Goal: Task Accomplishment & Management: Use online tool/utility

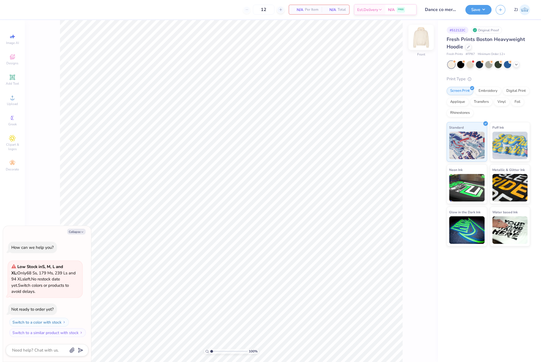
click at [422, 40] on img at bounding box center [421, 37] width 22 height 22
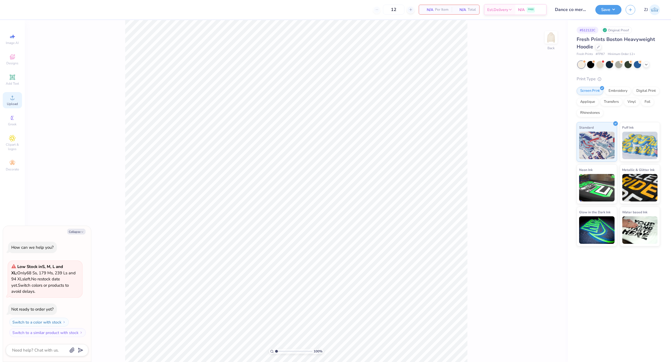
click at [14, 99] on icon at bounding box center [12, 97] width 7 height 7
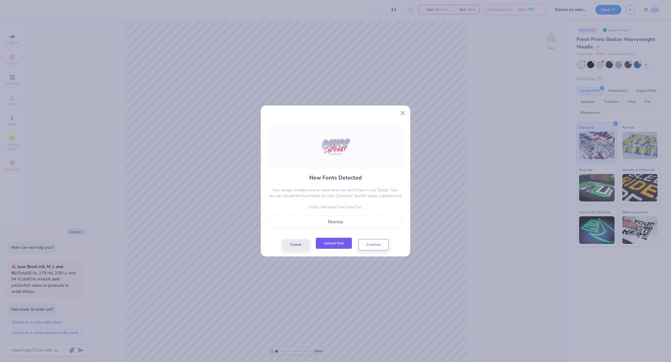
click at [335, 239] on button "Upload Font" at bounding box center [334, 243] width 36 height 11
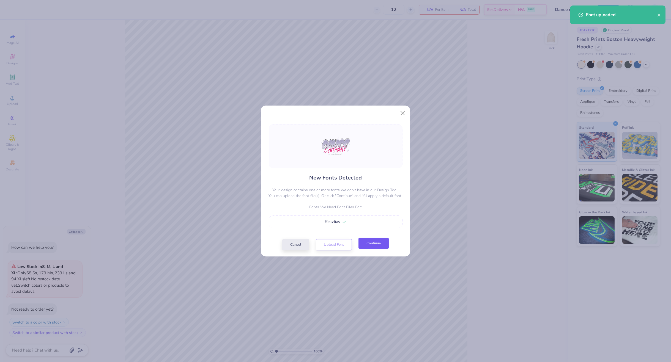
click at [379, 241] on button "Continue" at bounding box center [373, 243] width 30 height 11
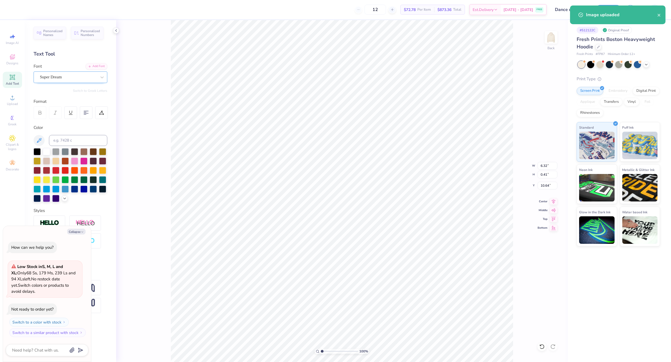
click at [51, 80] on div "Super Dream" at bounding box center [68, 77] width 58 height 9
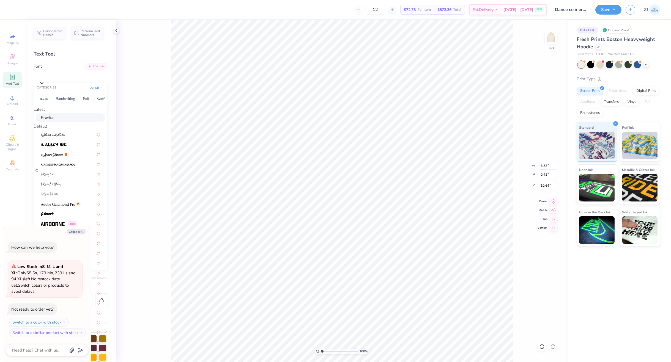
click at [53, 120] on span "Heavitas" at bounding box center [47, 118] width 13 height 6
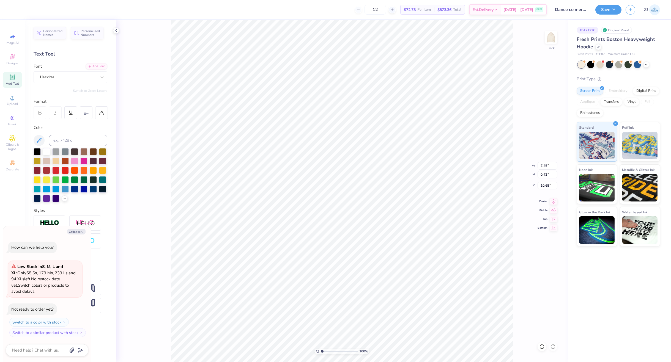
type textarea "x"
type input "7.25"
type input "0.42"
type input "10.68"
click at [540, 202] on icon at bounding box center [554, 200] width 4 height 5
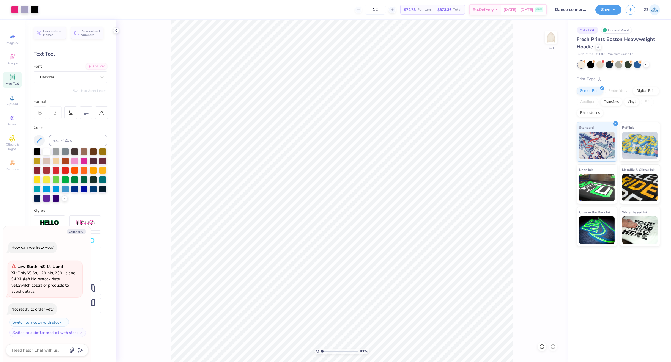
type textarea "x"
click at [540, 162] on input "15.00" at bounding box center [547, 166] width 20 height 8
type input "12.5"
type textarea "x"
type input "12.50"
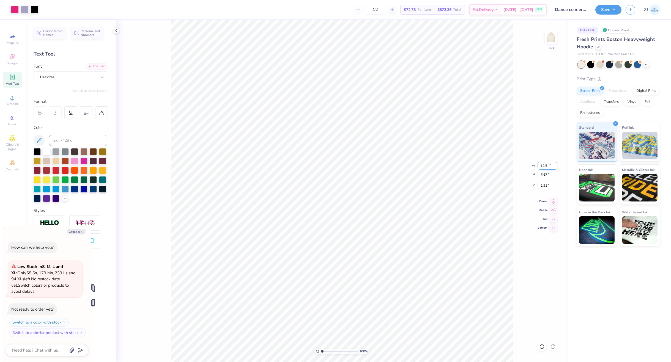
type input "7.67"
click at [540, 189] on input "2.91" at bounding box center [547, 186] width 20 height 8
type input "3"
type textarea "x"
type input "3.00"
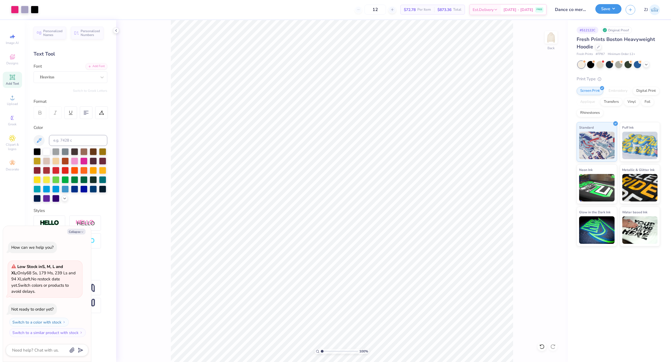
click at [540, 12] on button "Save" at bounding box center [608, 9] width 26 height 10
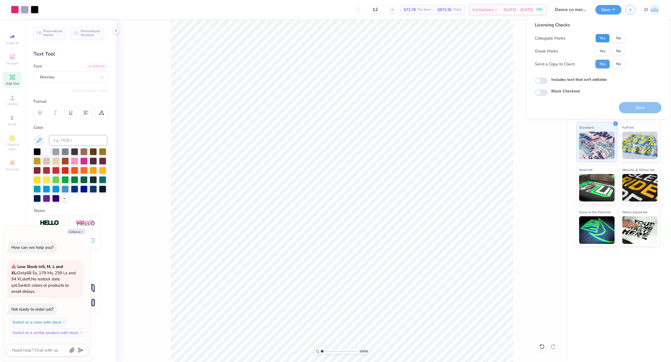
click at [540, 39] on button "Yes" at bounding box center [602, 38] width 14 height 9
click at [540, 53] on button "No" at bounding box center [617, 51] width 13 height 9
type textarea "x"
click at [540, 82] on input "Includes text that isn't editable" at bounding box center [540, 81] width 13 height 7
checkbox input "true"
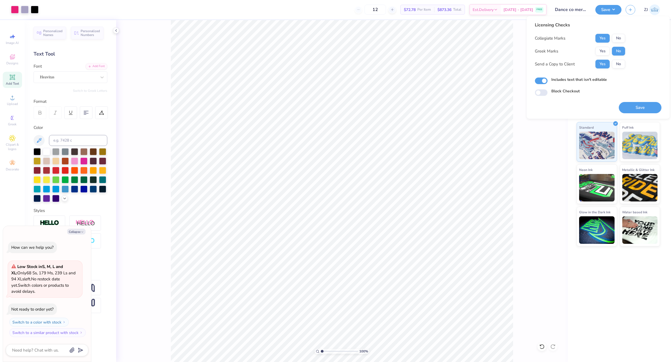
click at [540, 108] on button "Save" at bounding box center [639, 107] width 43 height 11
click at [540, 283] on div "# 512122C Original Proof Fresh Prints Boston Heavyweight Hoodie Fresh Prints # …" at bounding box center [618, 191] width 103 height 342
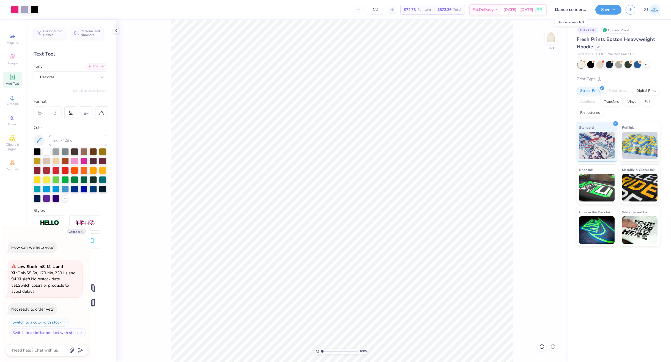
type textarea "x"
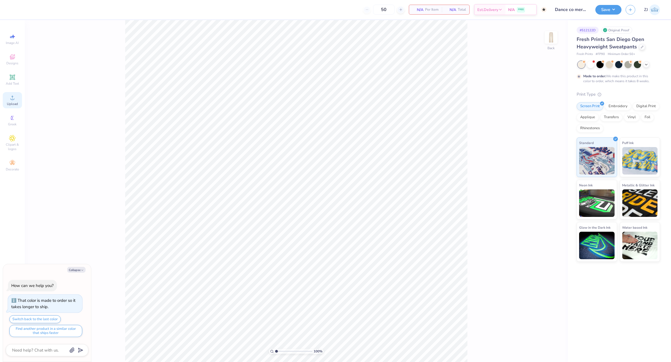
click at [15, 98] on icon at bounding box center [12, 97] width 7 height 7
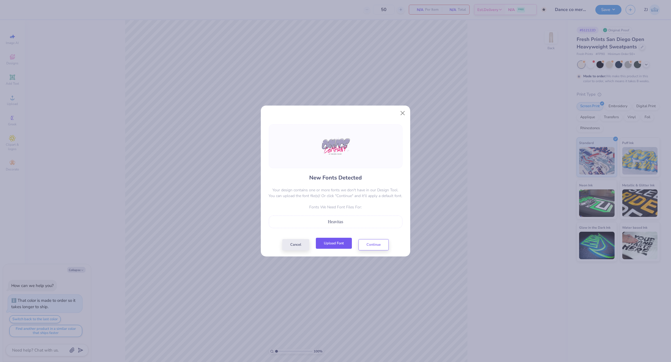
click at [334, 244] on button "Upload Font" at bounding box center [334, 243] width 36 height 11
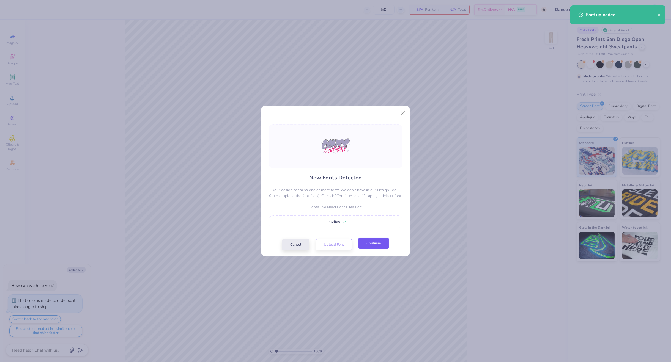
click at [370, 246] on button "Continue" at bounding box center [373, 243] width 30 height 11
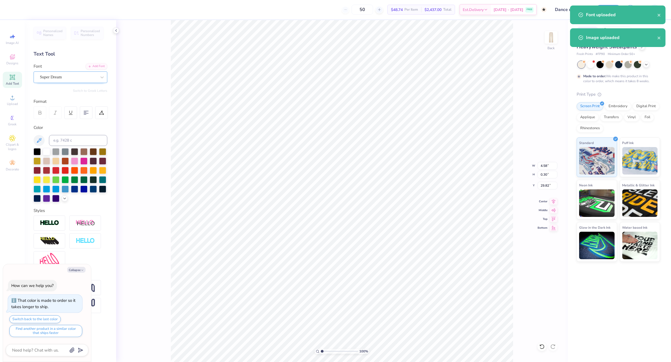
click at [50, 81] on div at bounding box center [68, 76] width 57 height 7
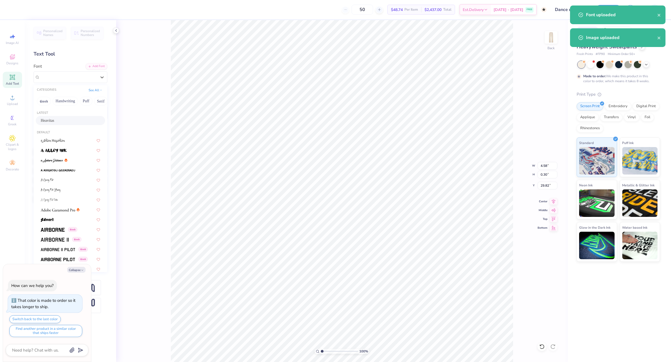
click at [54, 121] on span "Heavitas" at bounding box center [47, 121] width 13 height 6
type textarea "x"
type input "5.24"
type input "29.84"
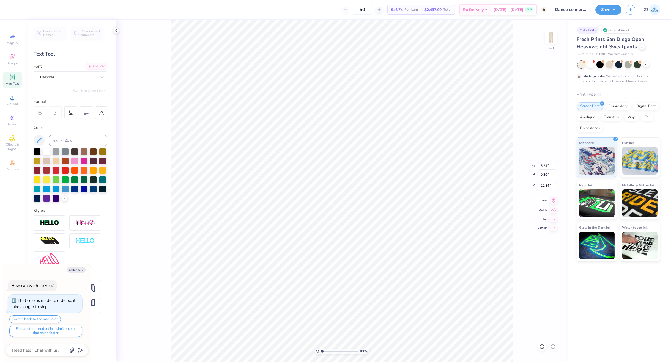
click at [553, 202] on icon at bounding box center [554, 200] width 4 height 5
type textarea "x"
click at [541, 166] on input "10.84" at bounding box center [547, 166] width 20 height 8
type input "4"
type textarea "x"
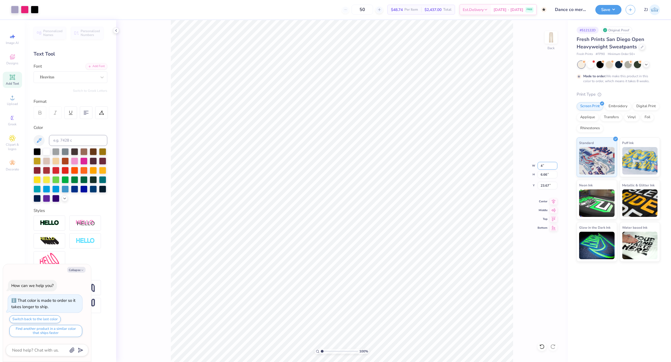
type input "4.00"
type input "2.46"
type input "25.77"
type textarea "x"
type input "5.23"
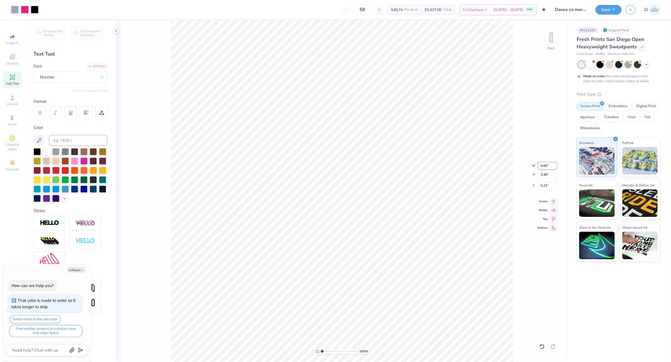
click at [542, 168] on input "4.00" at bounding box center [547, 166] width 20 height 8
type input "5"
type textarea "x"
type input "5.00"
type input "3.07"
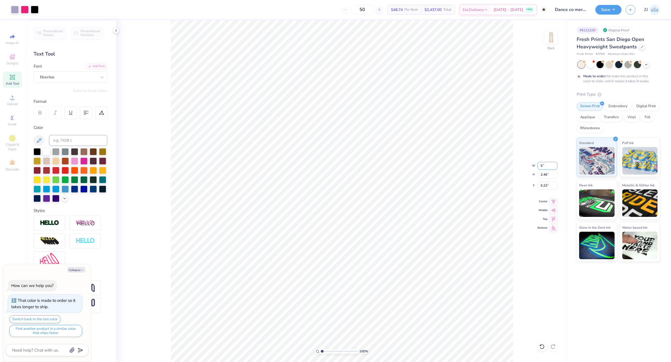
type input "4.92"
drag, startPoint x: 544, startPoint y: 191, endPoint x: 546, endPoint y: 187, distance: 3.8
click at [544, 190] on div "100 % Back W 5.00 5.00 " H 3.07 3.07 " Y 4.92 4.92 " Center Middle Top Bottom" at bounding box center [341, 191] width 451 height 342
click at [546, 187] on div "100 % Back" at bounding box center [341, 191] width 451 height 342
type textarea "x"
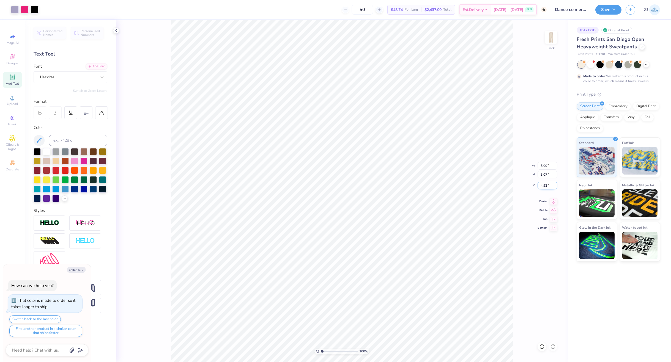
click at [546, 183] on input "4.92" at bounding box center [547, 186] width 20 height 8
type input "4"
type textarea "x"
type input "4.00"
type textarea "x"
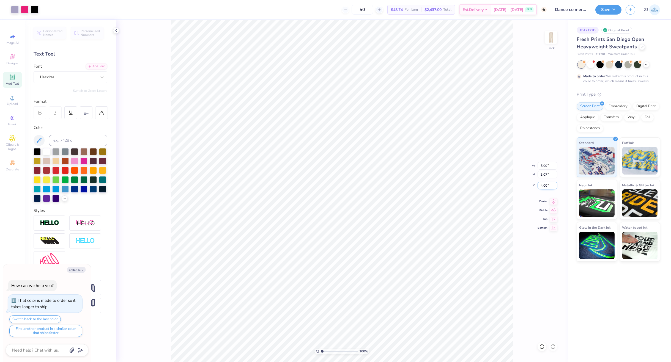
click at [545, 183] on input "4.00" at bounding box center [547, 186] width 20 height 8
type input "5"
type textarea "x"
type input "5.00"
type textarea "x"
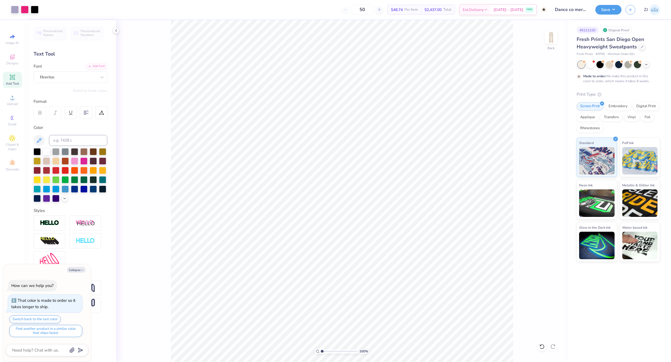
type input "3.73"
type textarea "x"
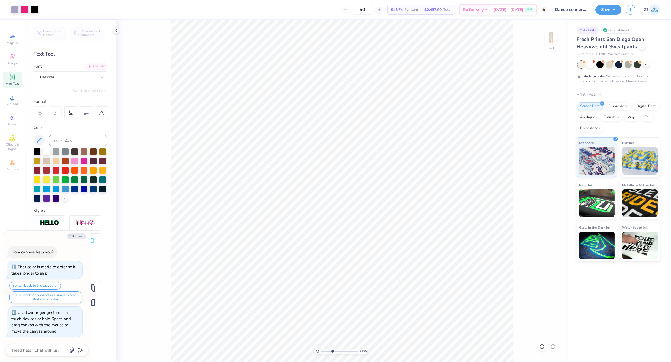
type input "3.73"
click at [332, 353] on input "range" at bounding box center [339, 351] width 37 height 5
type textarea "x"
click at [318, 350] on icon at bounding box center [318, 352] width 4 height 4
click at [330, 351] on input "range" at bounding box center [339, 351] width 37 height 5
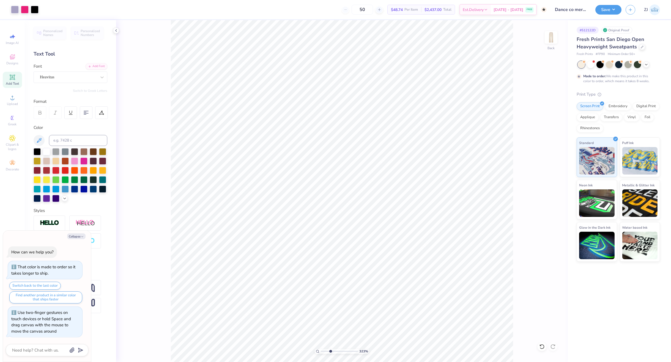
click at [317, 351] on icon at bounding box center [318, 352] width 4 height 4
type input "1"
click at [612, 11] on button "Save" at bounding box center [608, 9] width 26 height 10
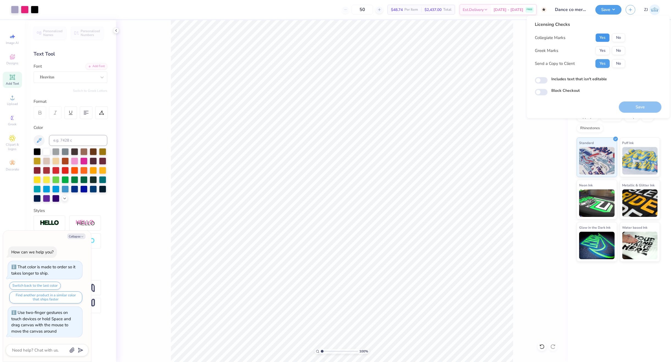
click at [598, 39] on button "Yes" at bounding box center [602, 37] width 14 height 9
click at [624, 52] on button "No" at bounding box center [617, 50] width 13 height 9
type textarea "x"
click at [538, 84] on div "Licensing Checks Collegiate Marks Yes No Greek Marks Yes No Send a Copy to Clie…" at bounding box center [597, 58] width 126 height 74
click at [541, 80] on input "Includes text that isn't editable" at bounding box center [540, 80] width 13 height 7
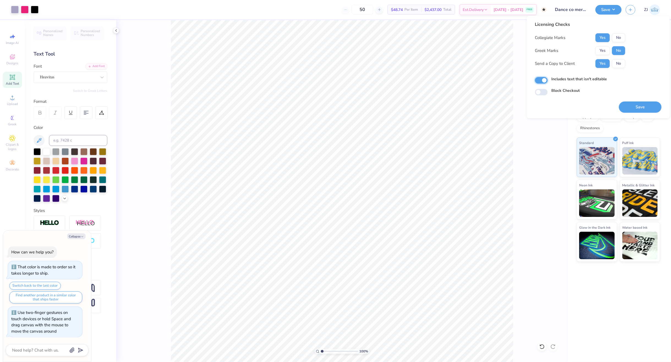
checkbox input "true"
click at [633, 107] on button "Save" at bounding box center [639, 106] width 43 height 11
type textarea "x"
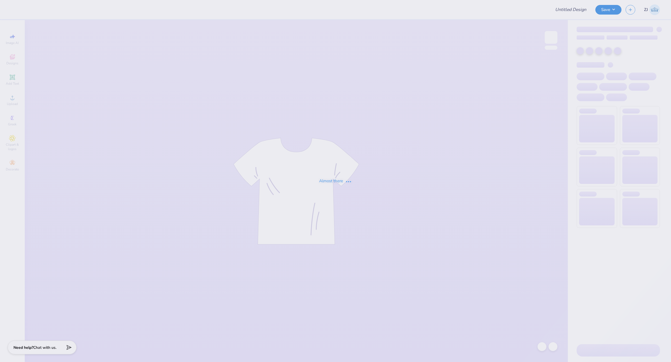
type input "Emily Gomez : Belmont University"
